Goal: Transaction & Acquisition: Purchase product/service

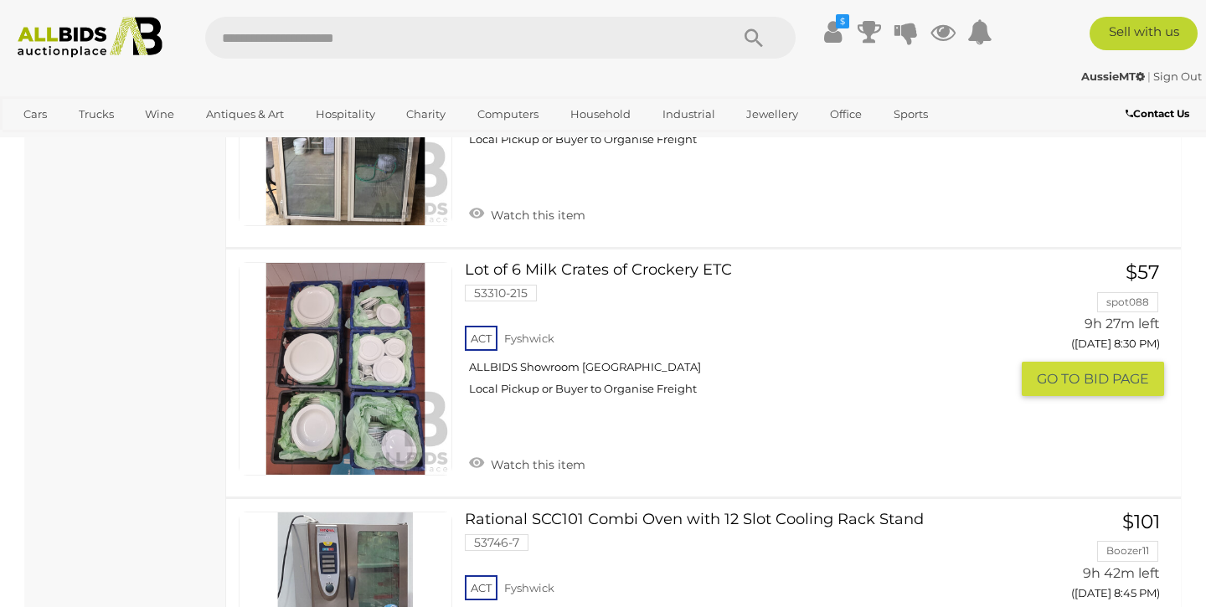
scroll to position [5425, 0]
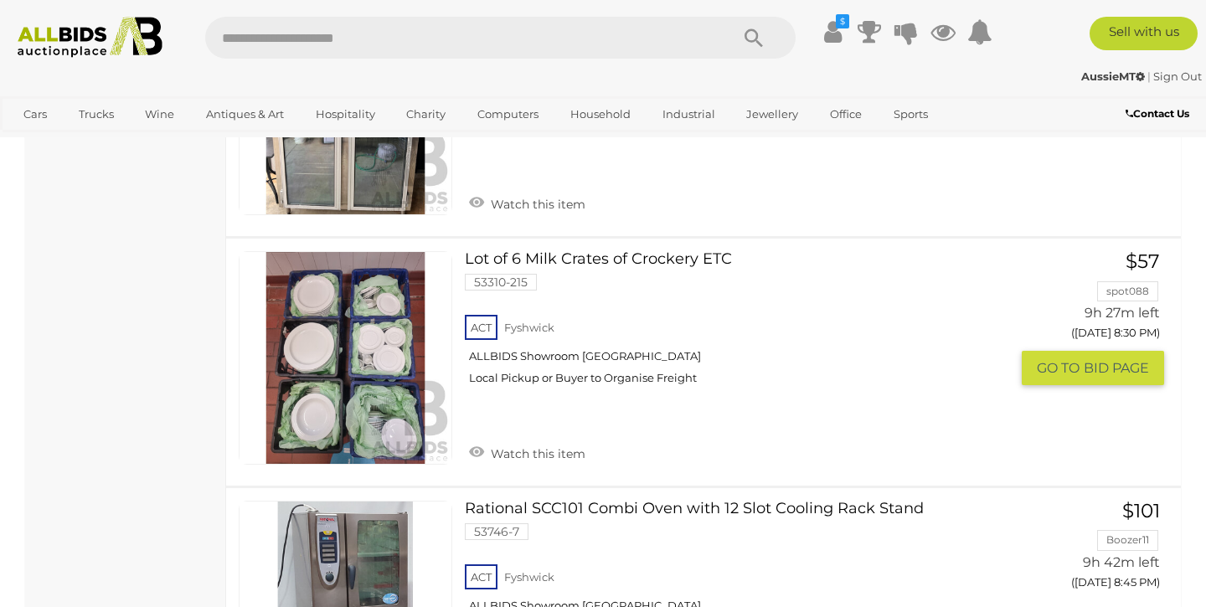
click at [390, 317] on link at bounding box center [346, 358] width 214 height 214
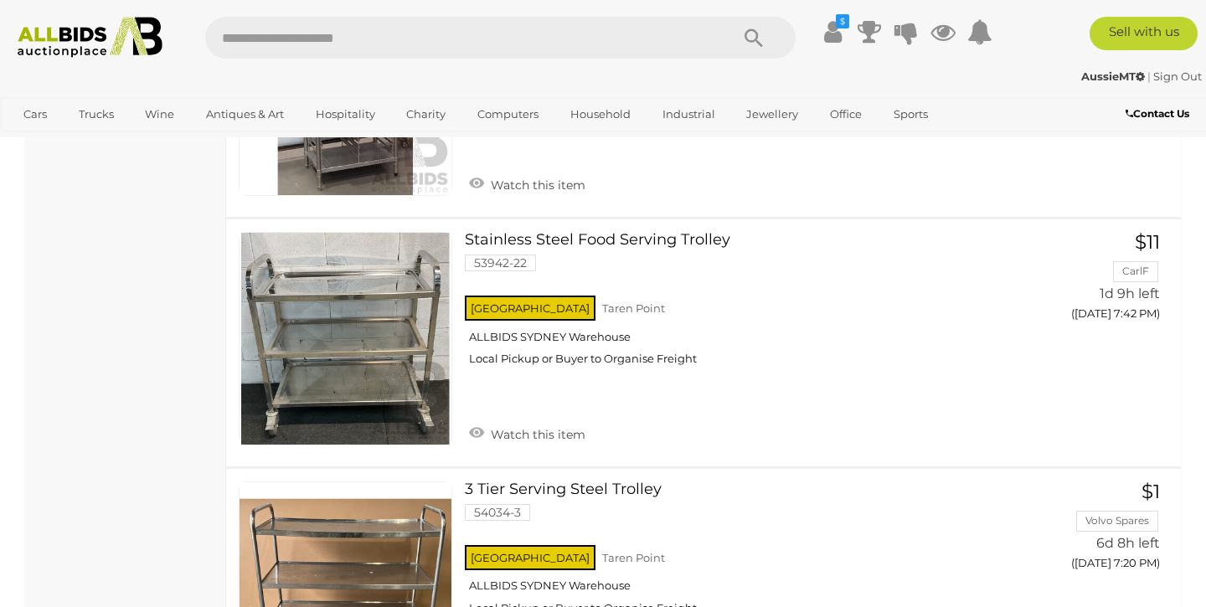
scroll to position [5942, 0]
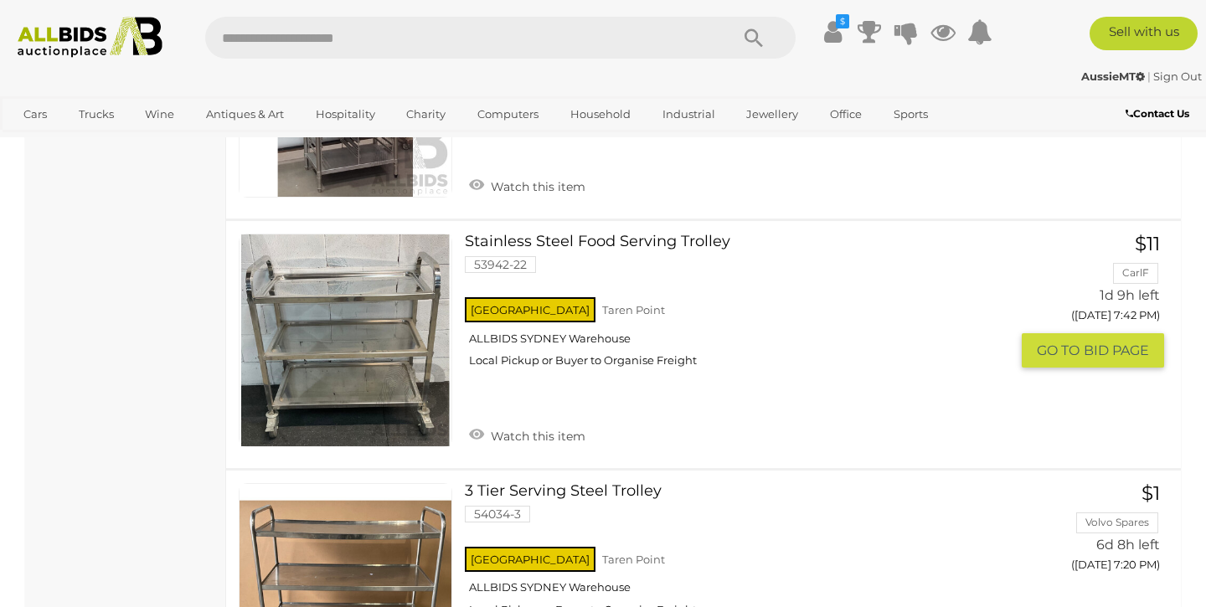
click at [377, 316] on link at bounding box center [346, 341] width 214 height 214
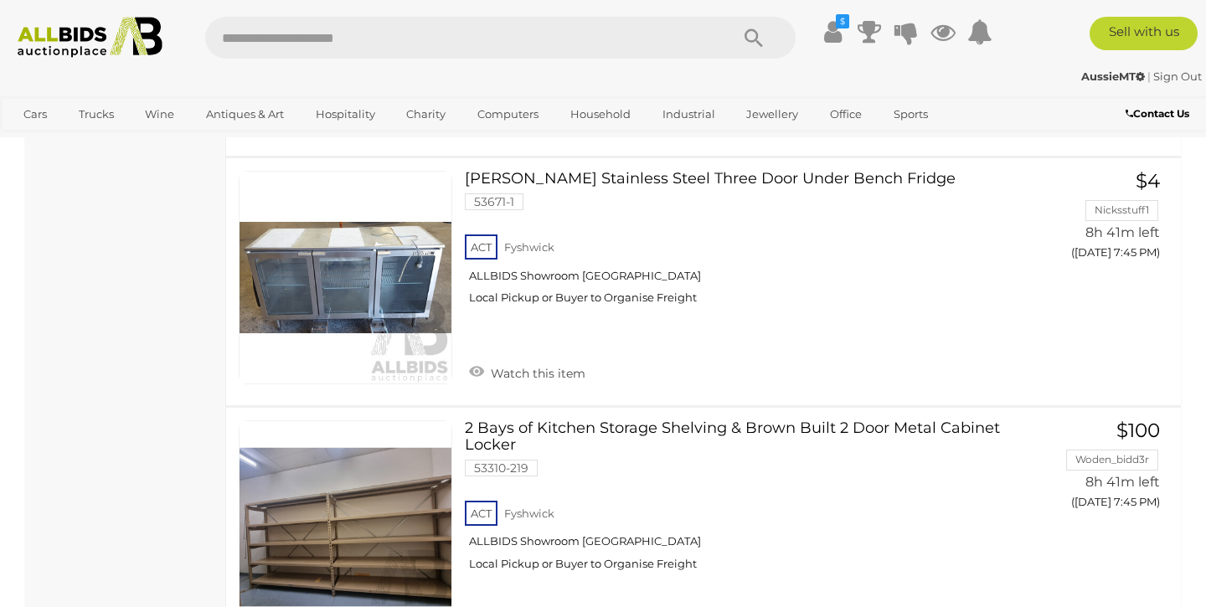
scroll to position [2607, 0]
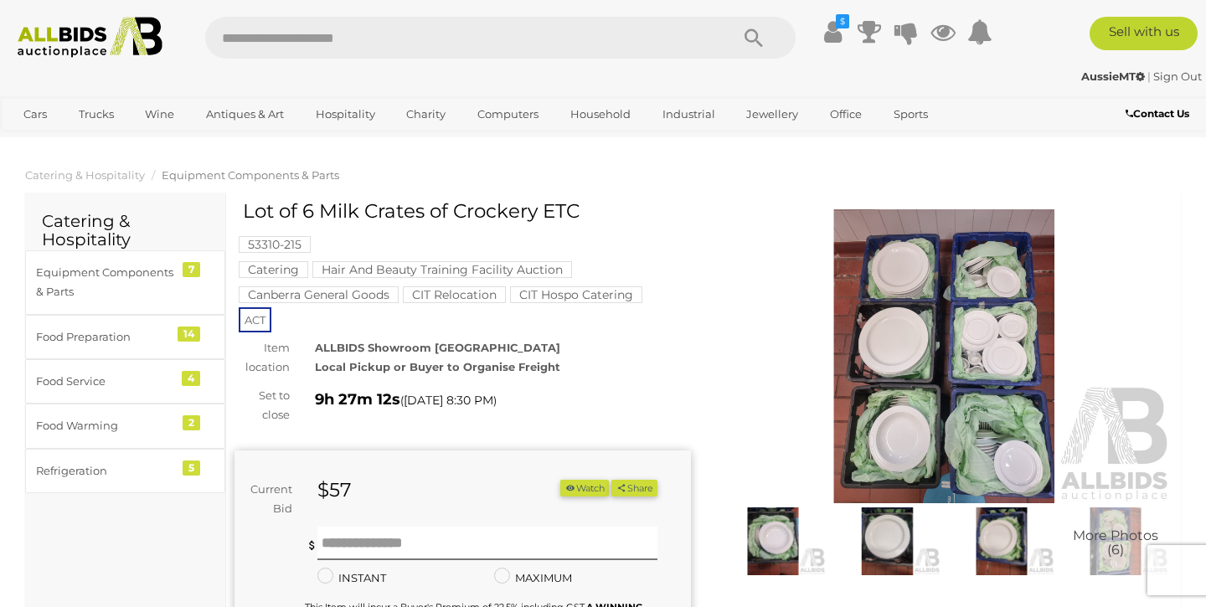
click at [956, 362] on img at bounding box center [944, 356] width 456 height 294
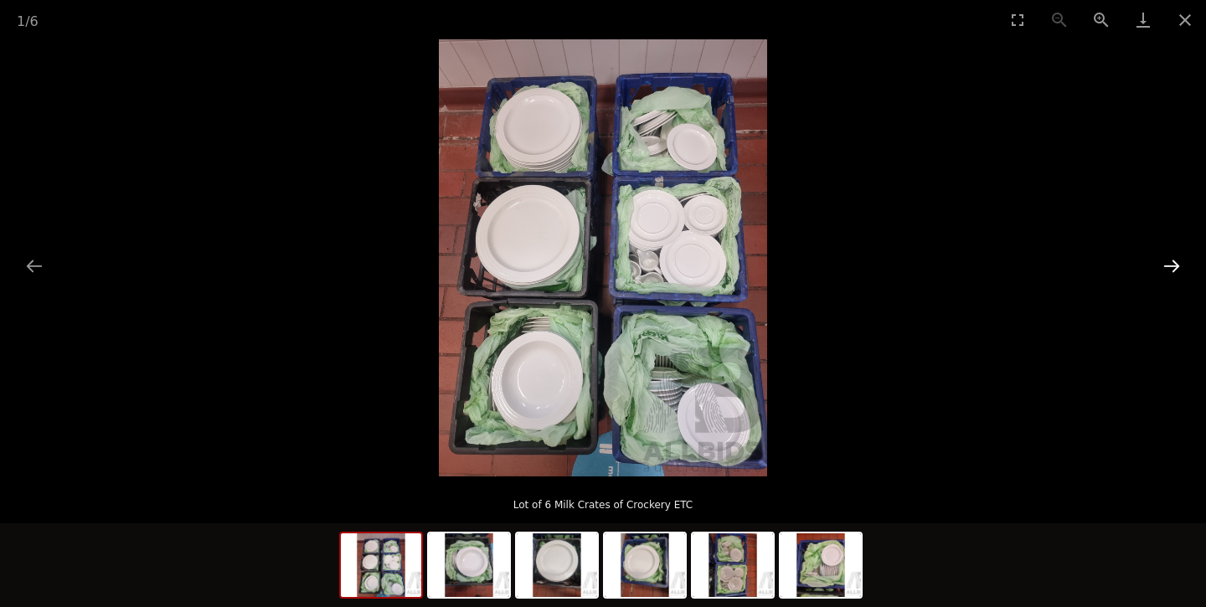
click at [1169, 269] on button "Next slide" at bounding box center [1171, 266] width 35 height 33
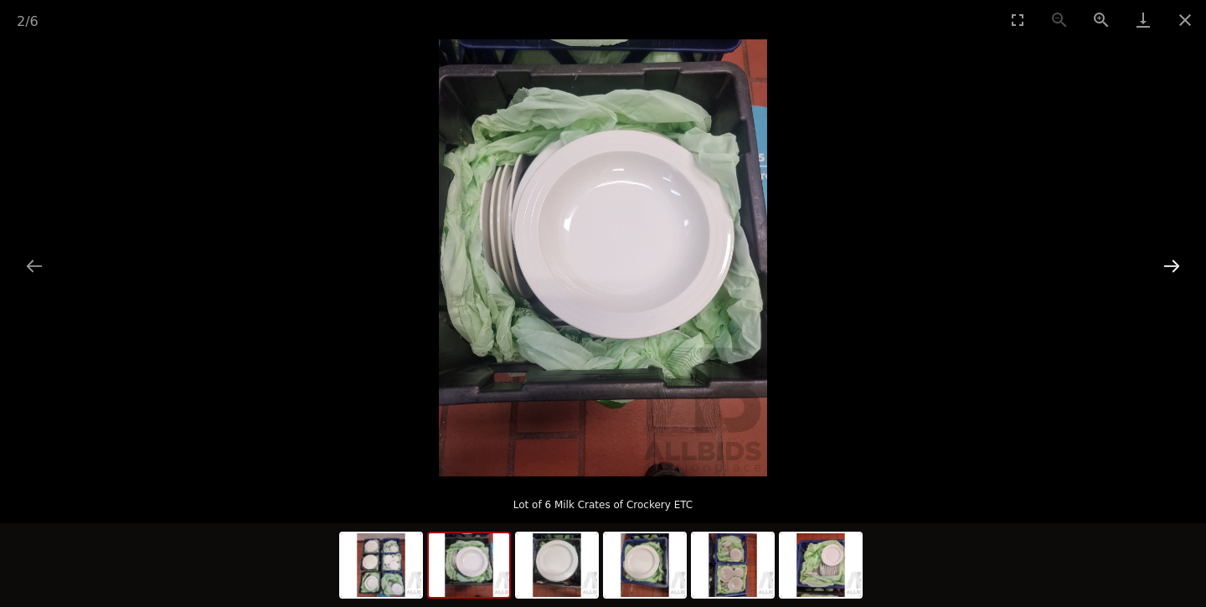
click at [1169, 269] on button "Next slide" at bounding box center [1171, 266] width 35 height 33
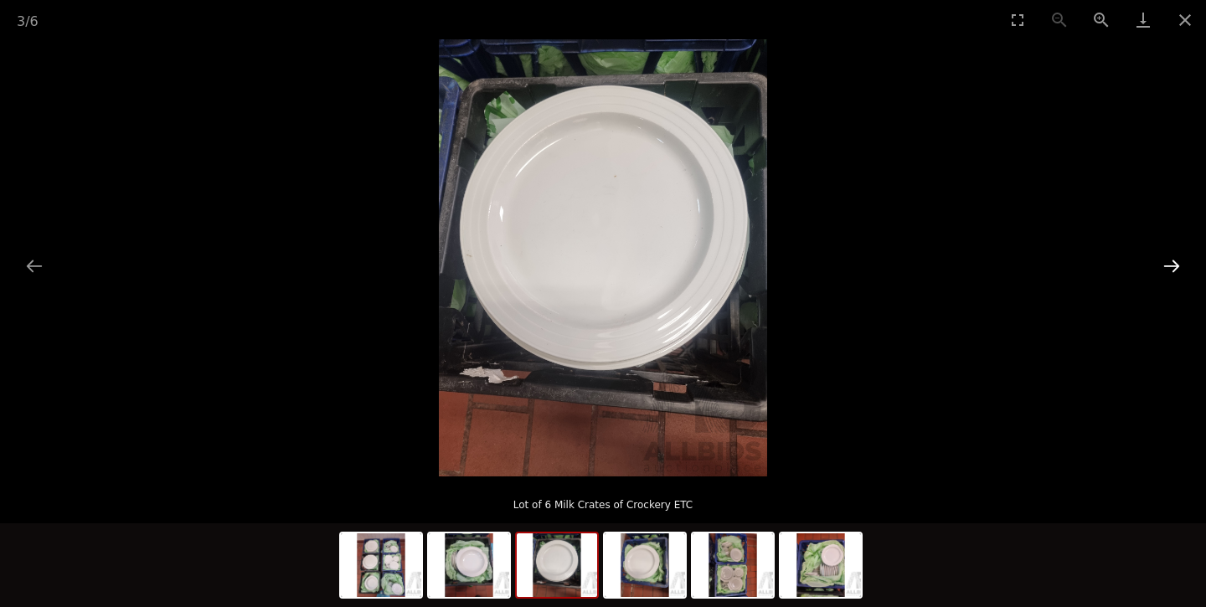
click at [1169, 269] on button "Next slide" at bounding box center [1171, 266] width 35 height 33
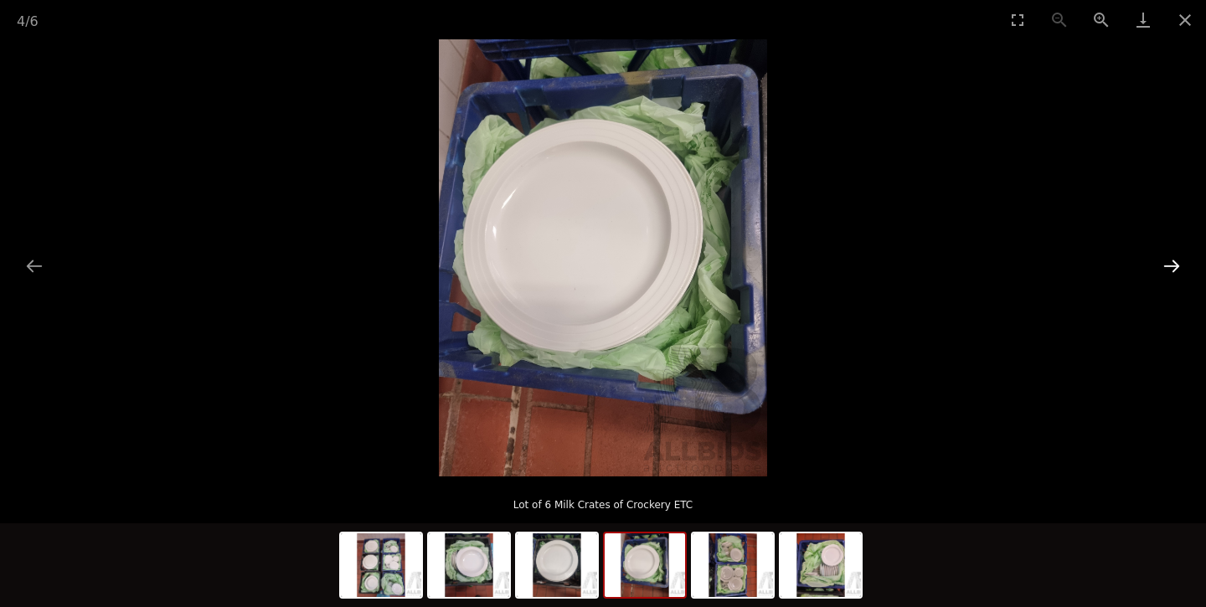
click at [1169, 269] on button "Next slide" at bounding box center [1171, 266] width 35 height 33
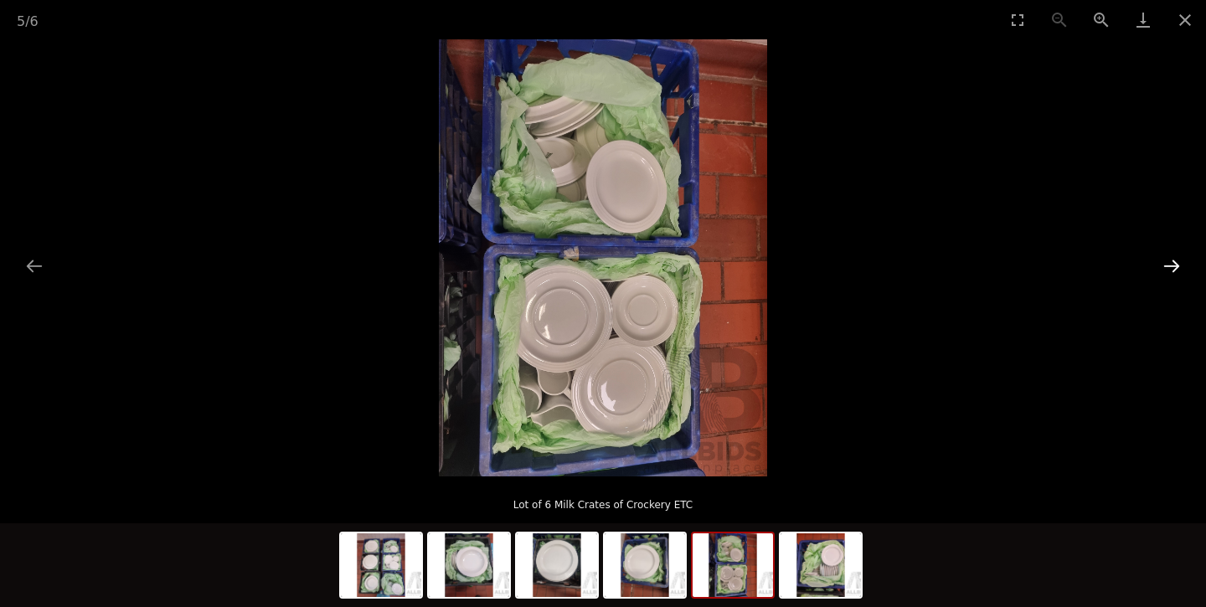
click at [1169, 269] on button "Next slide" at bounding box center [1171, 266] width 35 height 33
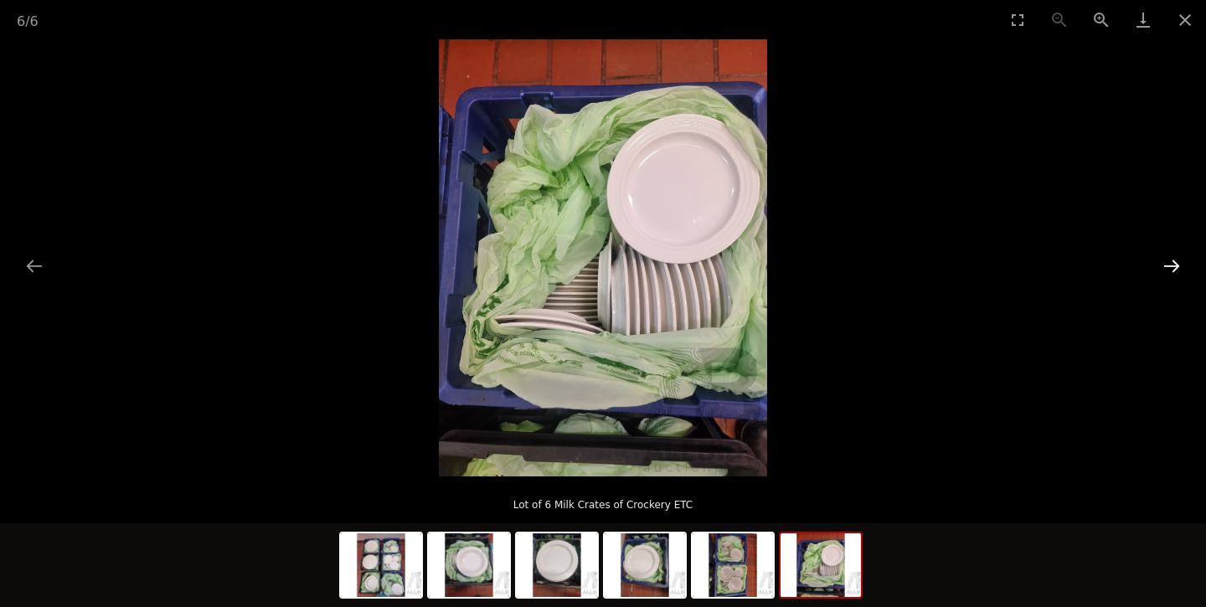
click at [1169, 269] on button "Next slide" at bounding box center [1171, 266] width 35 height 33
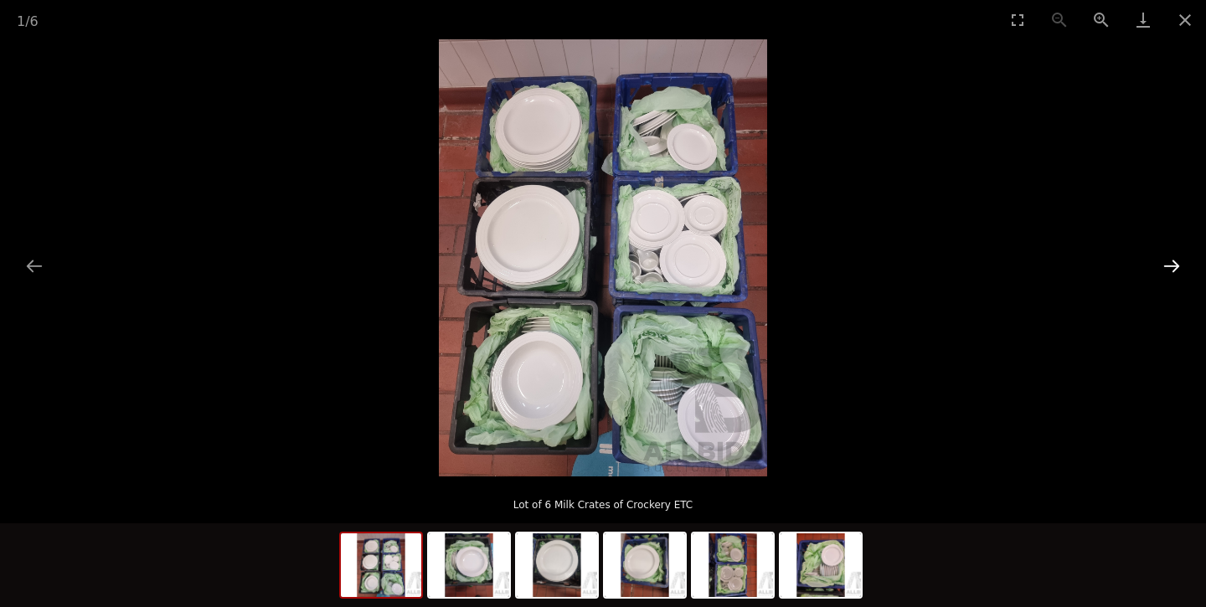
click at [1169, 269] on button "Next slide" at bounding box center [1171, 266] width 35 height 33
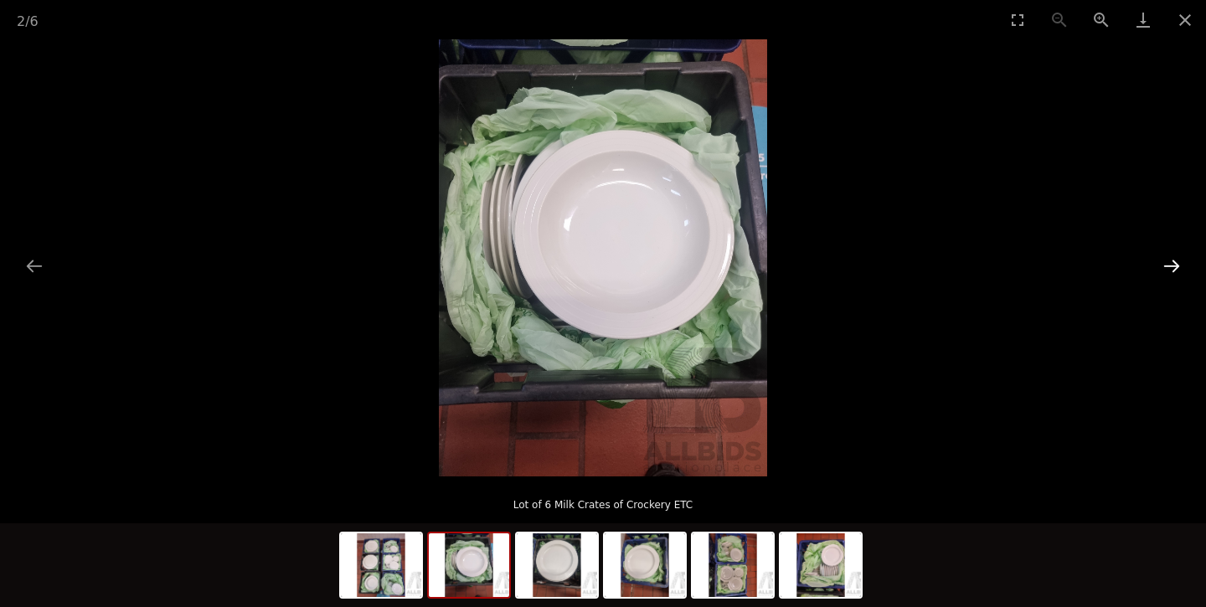
click at [1169, 269] on button "Next slide" at bounding box center [1171, 266] width 35 height 33
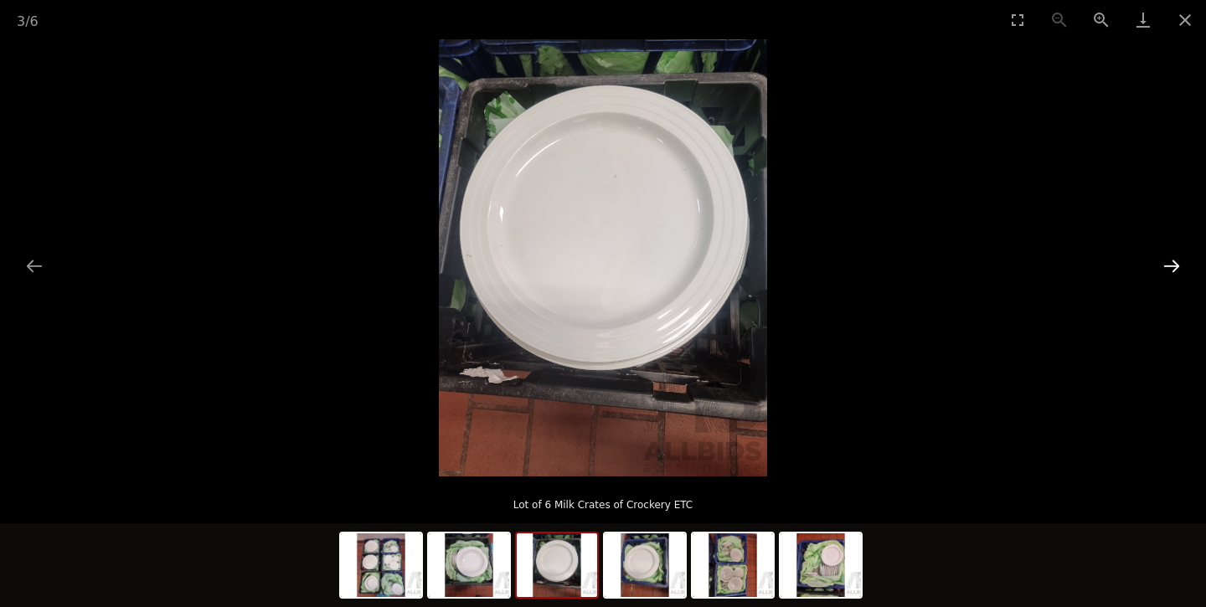
click at [1169, 269] on button "Next slide" at bounding box center [1171, 266] width 35 height 33
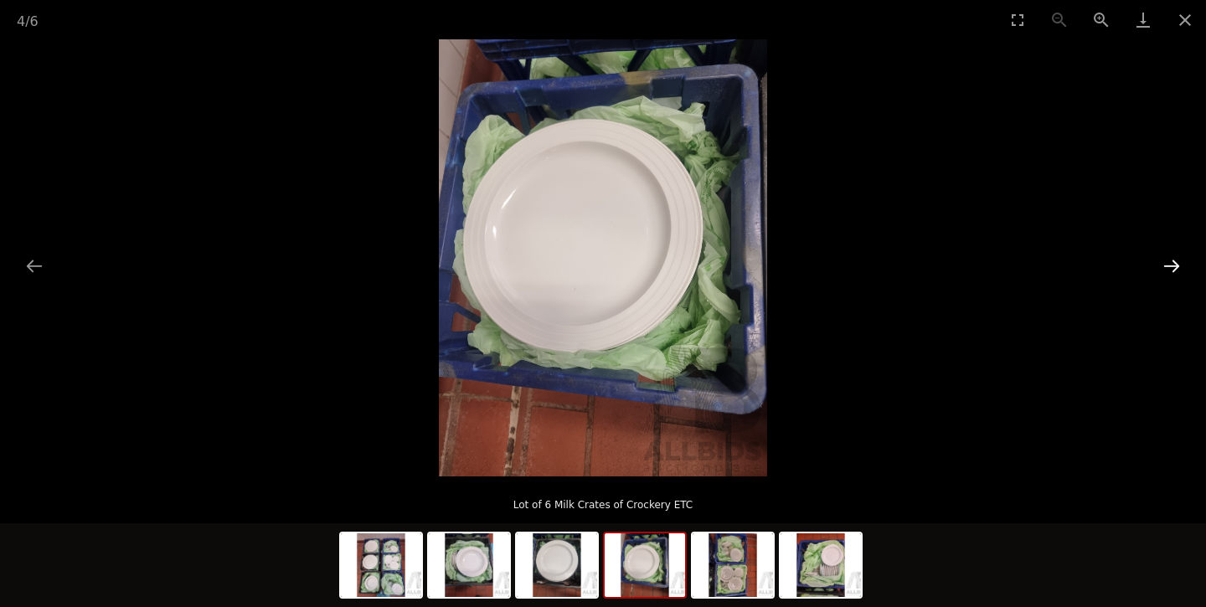
click at [1169, 269] on button "Next slide" at bounding box center [1171, 266] width 35 height 33
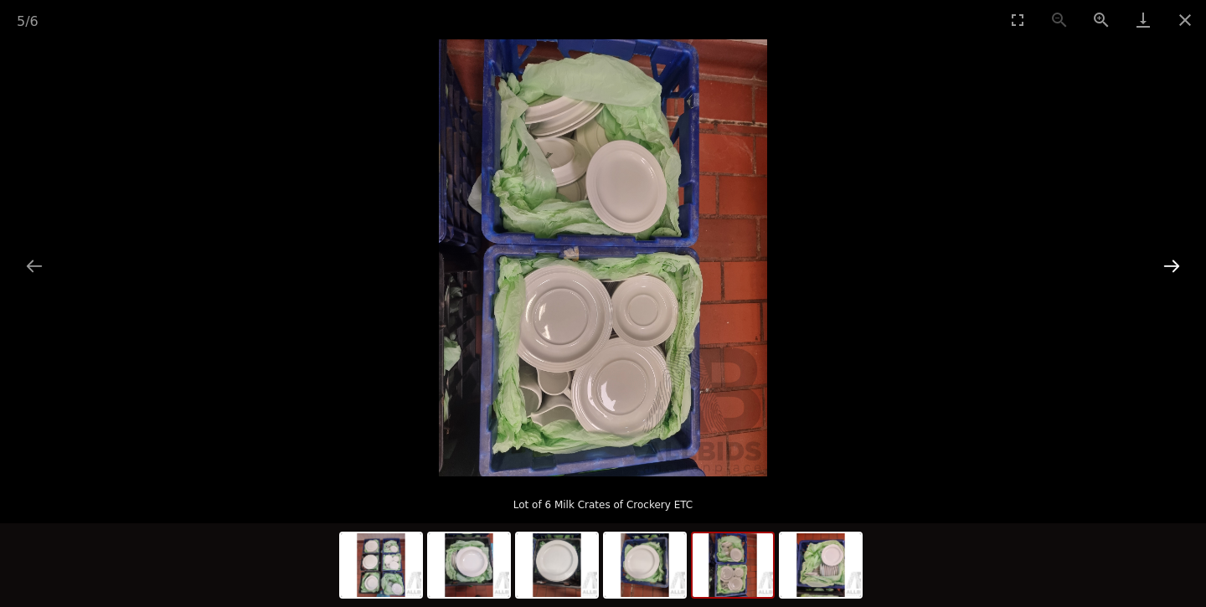
click at [1169, 269] on button "Next slide" at bounding box center [1171, 266] width 35 height 33
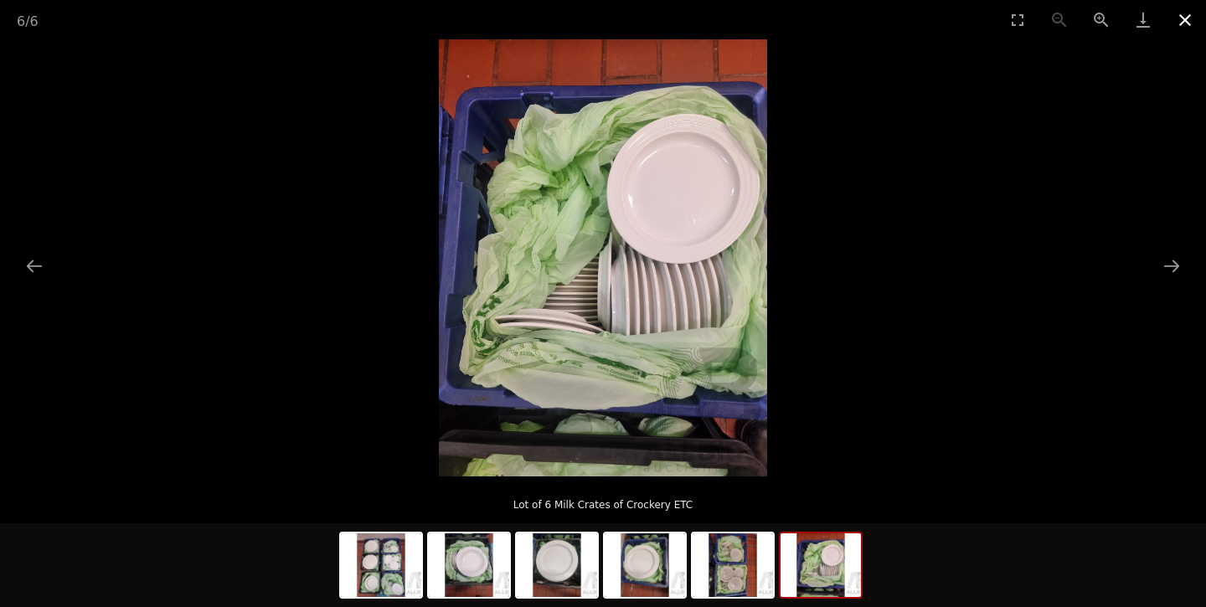
click at [1182, 18] on button "Close gallery" at bounding box center [1185, 19] width 42 height 39
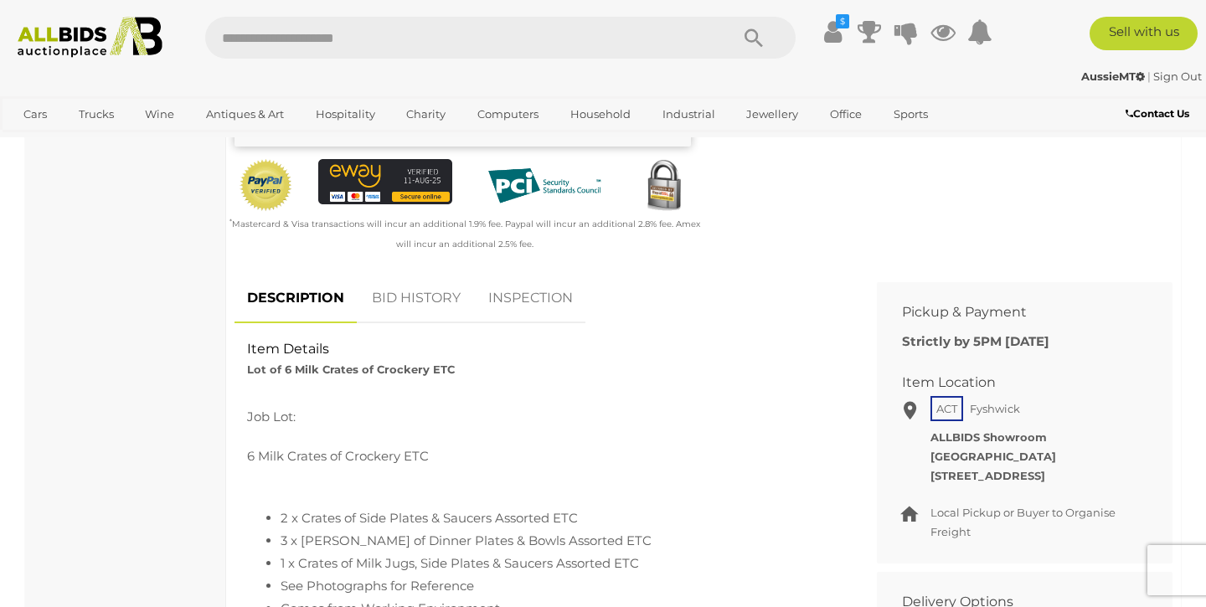
scroll to position [570, 0]
